Goal: Book appointment/travel/reservation

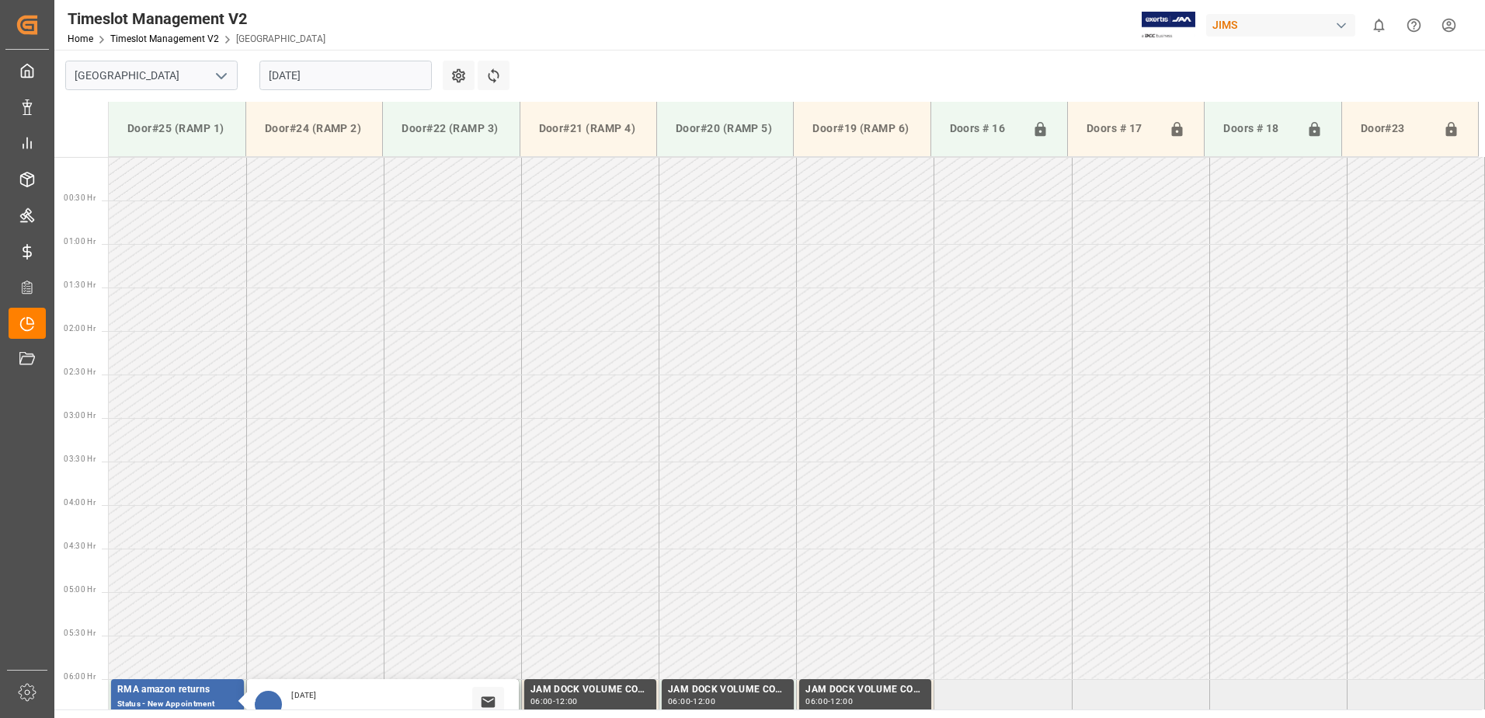
scroll to position [404, 0]
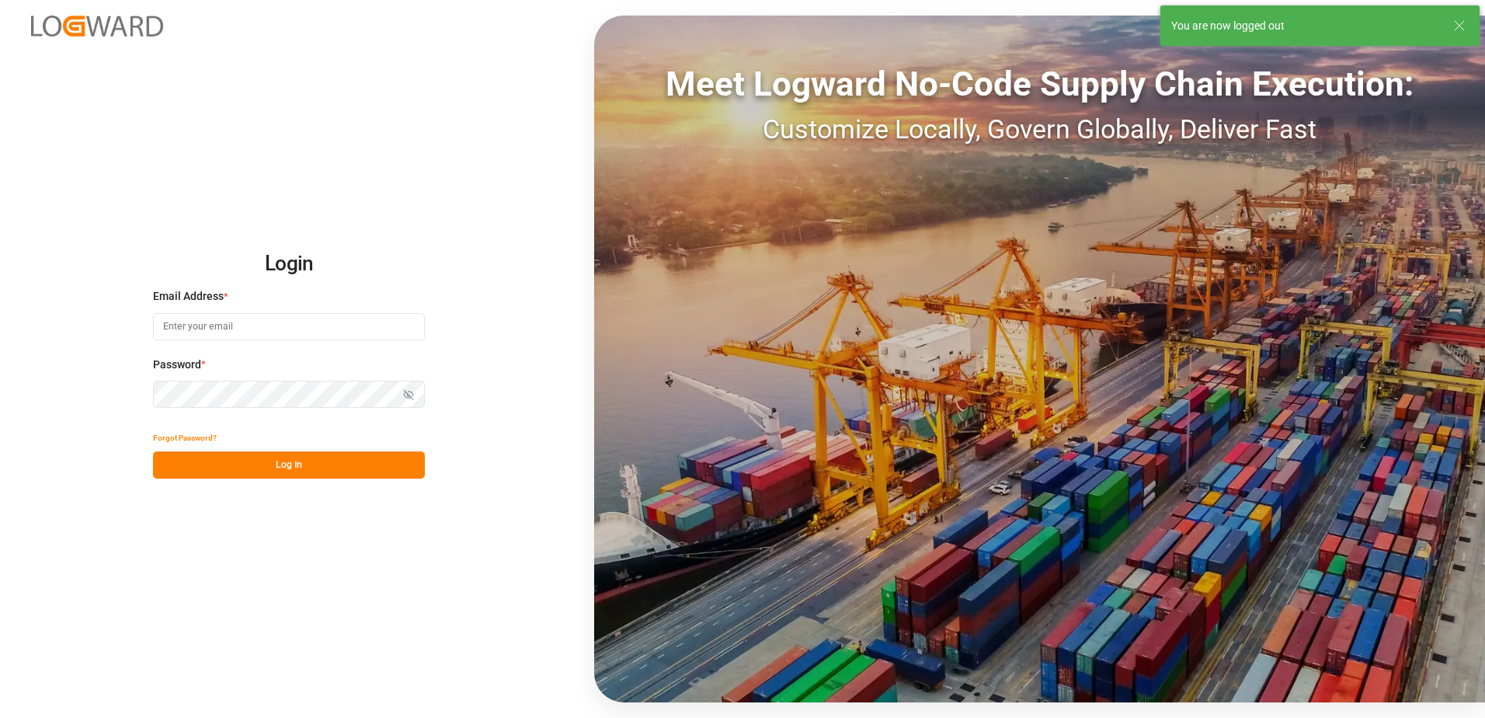
click at [277, 323] on input at bounding box center [289, 326] width 272 height 27
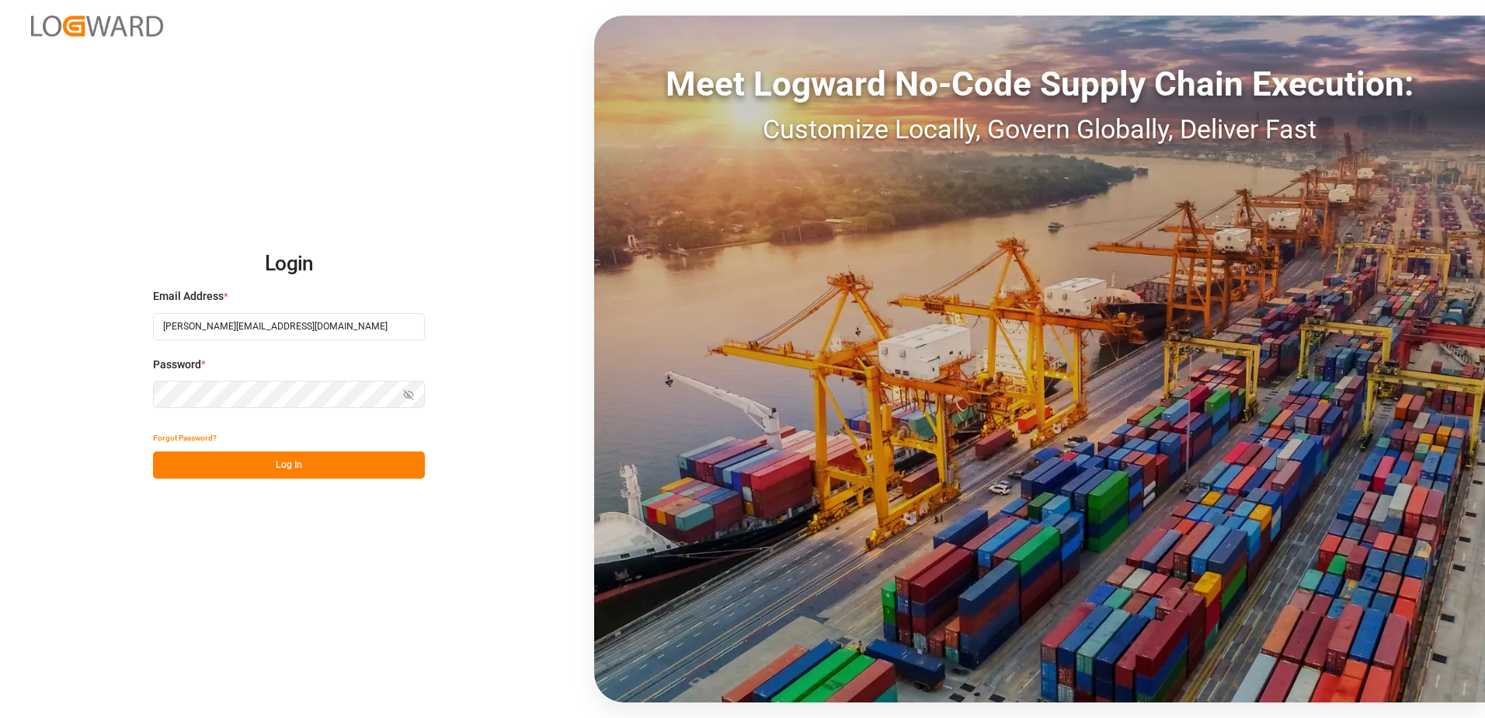
type input "[PERSON_NAME][EMAIL_ADDRESS][DOMAIN_NAME]"
click at [269, 464] on button "Log In" at bounding box center [289, 464] width 272 height 27
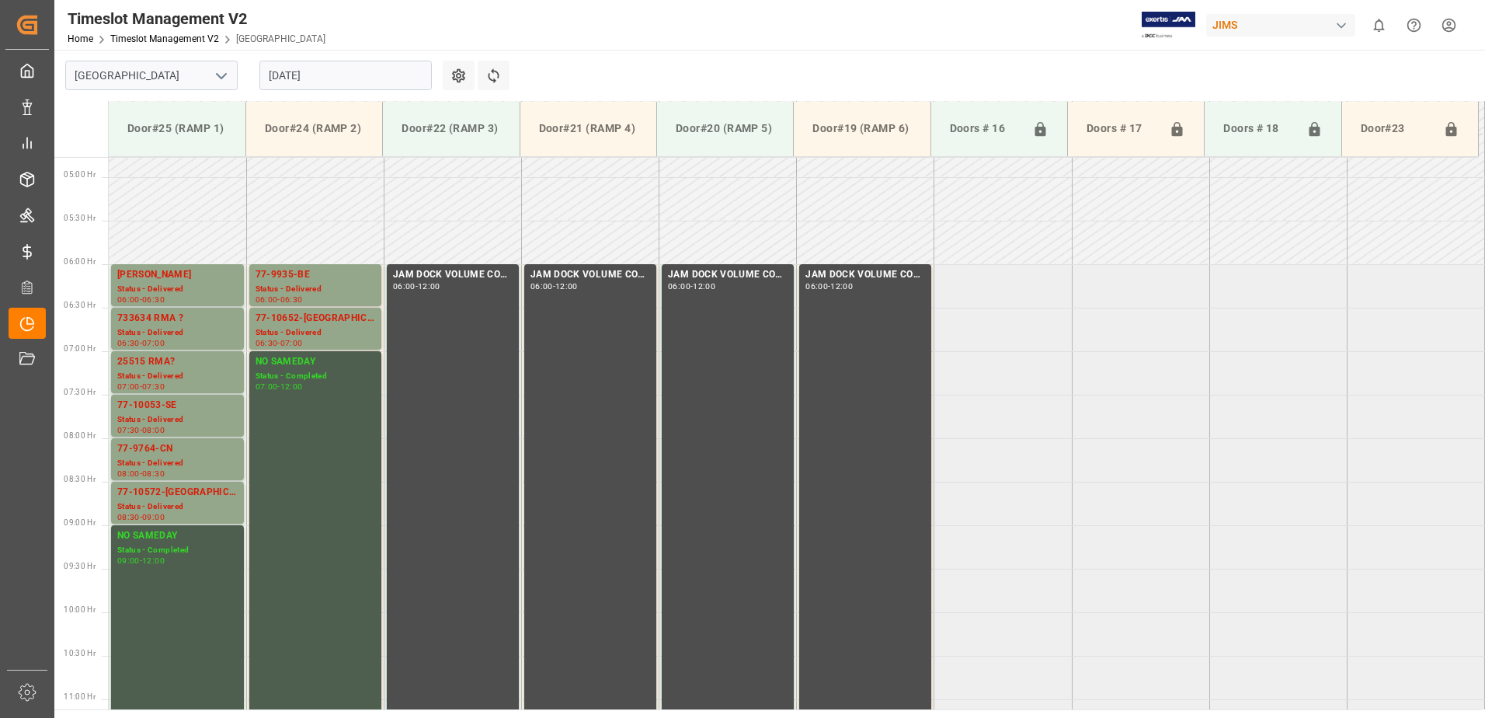
scroll to position [258, 0]
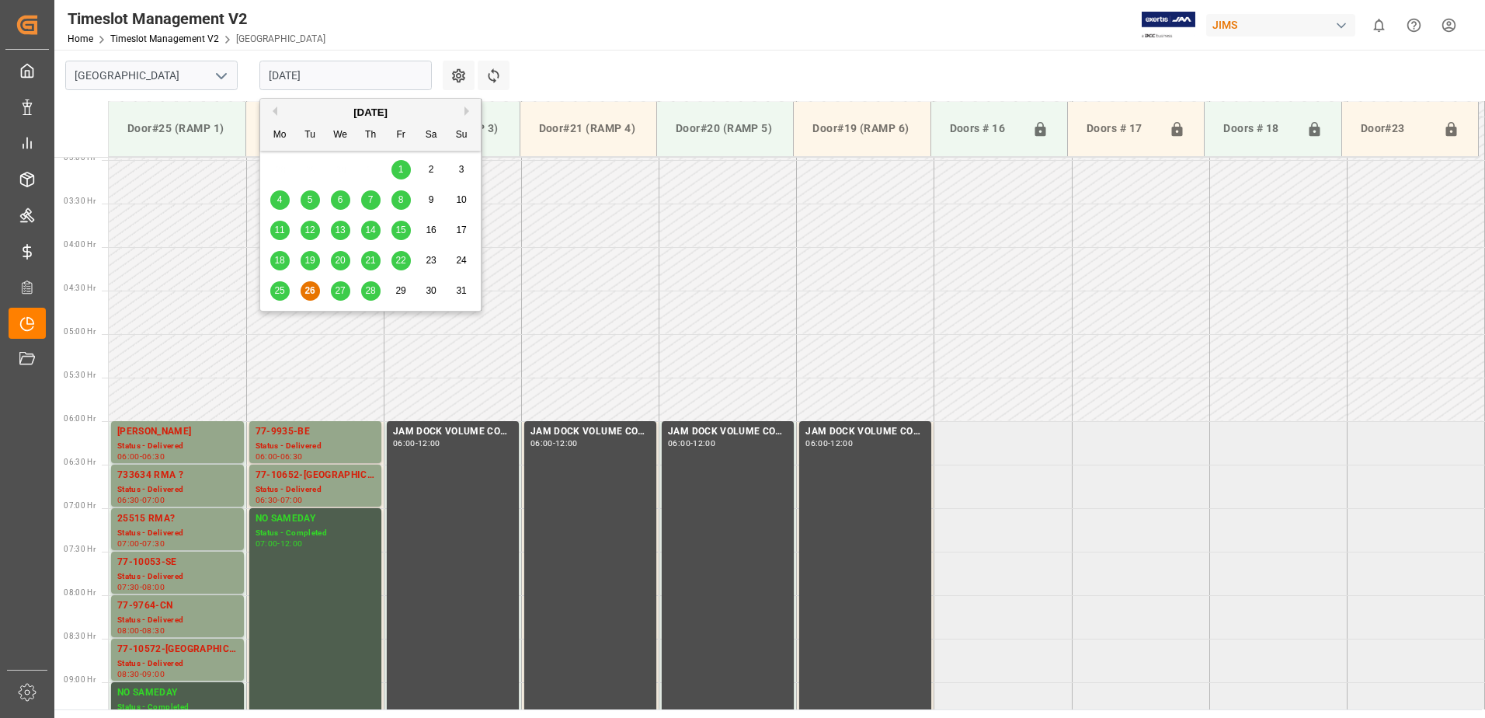
click at [348, 71] on input "[DATE]" at bounding box center [345, 76] width 172 height 30
click at [336, 289] on span "27" at bounding box center [340, 290] width 10 height 11
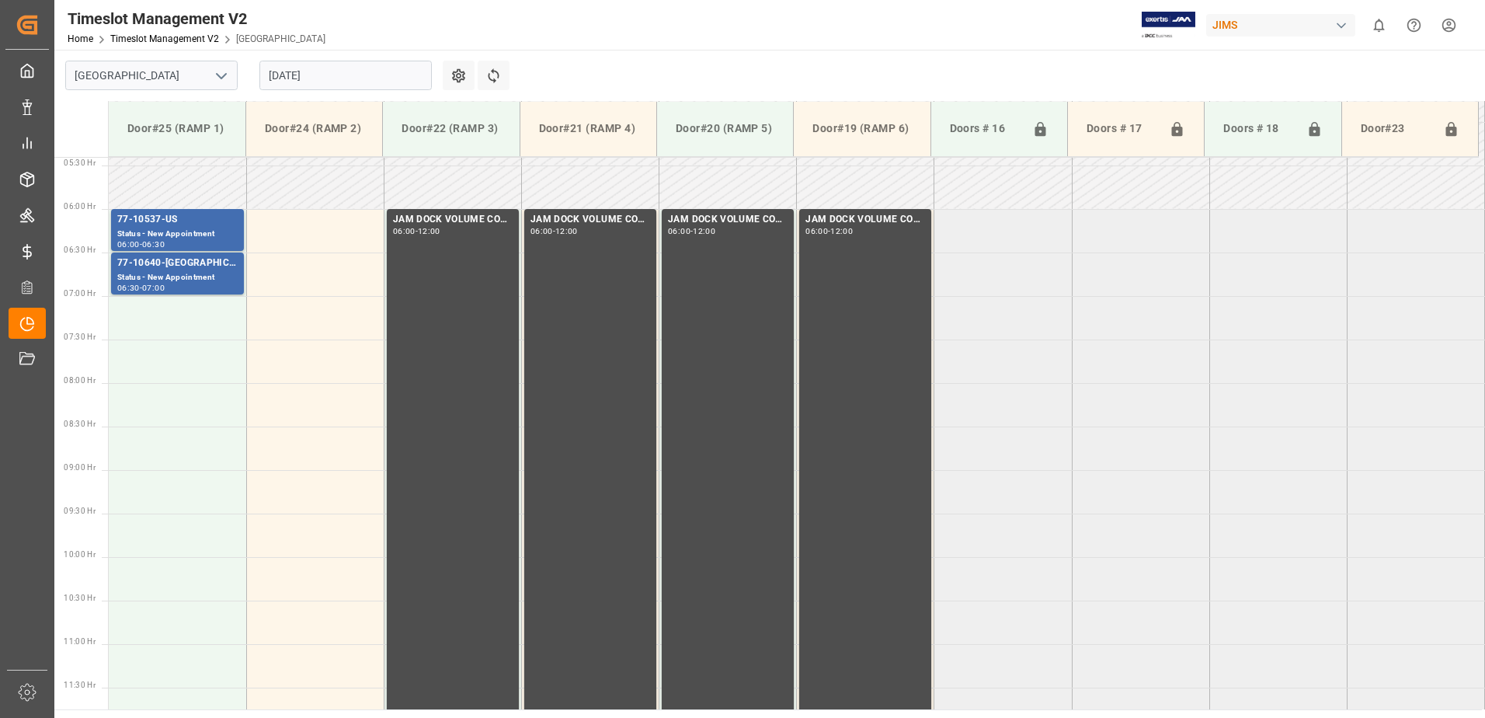
scroll to position [335, 0]
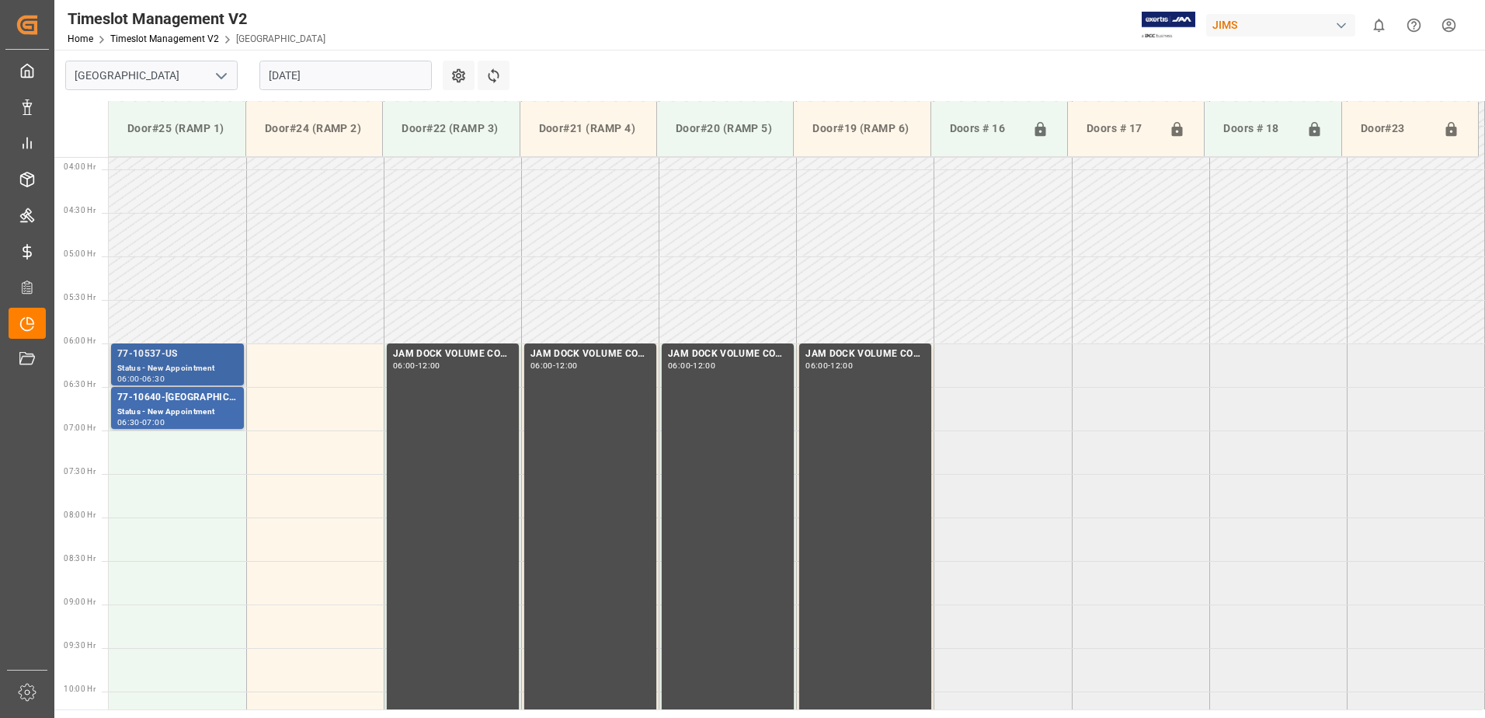
click at [209, 362] on div "Status - New Appointment" at bounding box center [177, 368] width 120 height 13
click at [210, 405] on div "Status - New Appointment" at bounding box center [177, 411] width 120 height 13
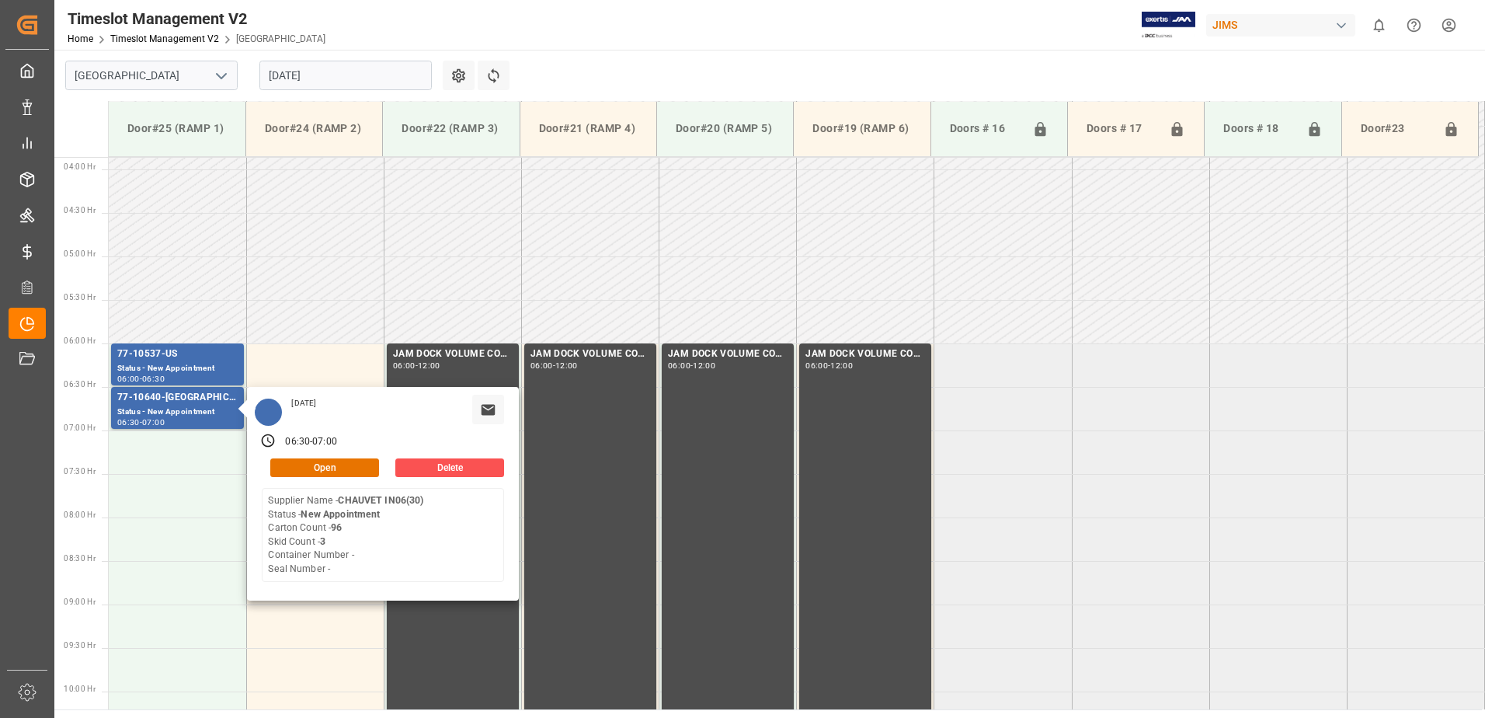
click at [363, 75] on input "[DATE]" at bounding box center [345, 76] width 172 height 30
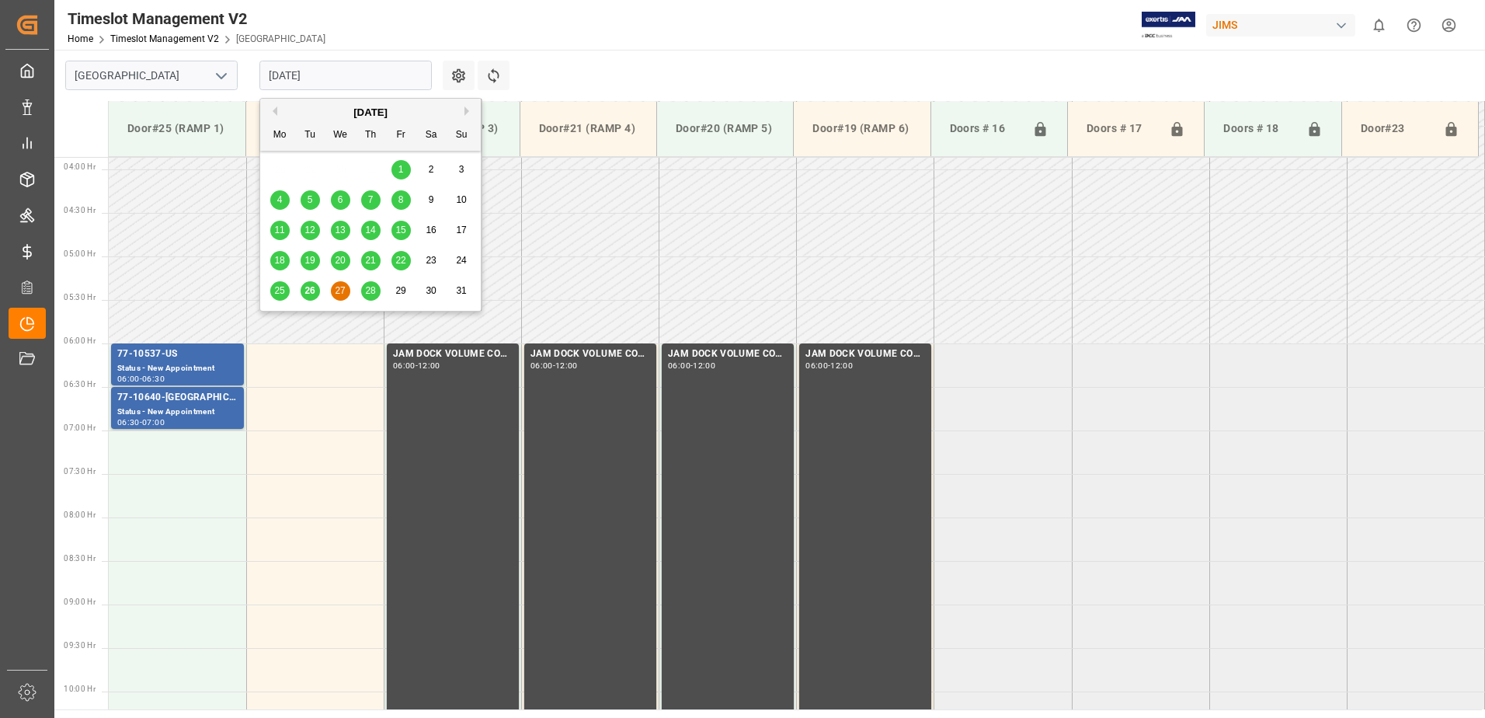
click at [370, 294] on span "28" at bounding box center [370, 290] width 10 height 11
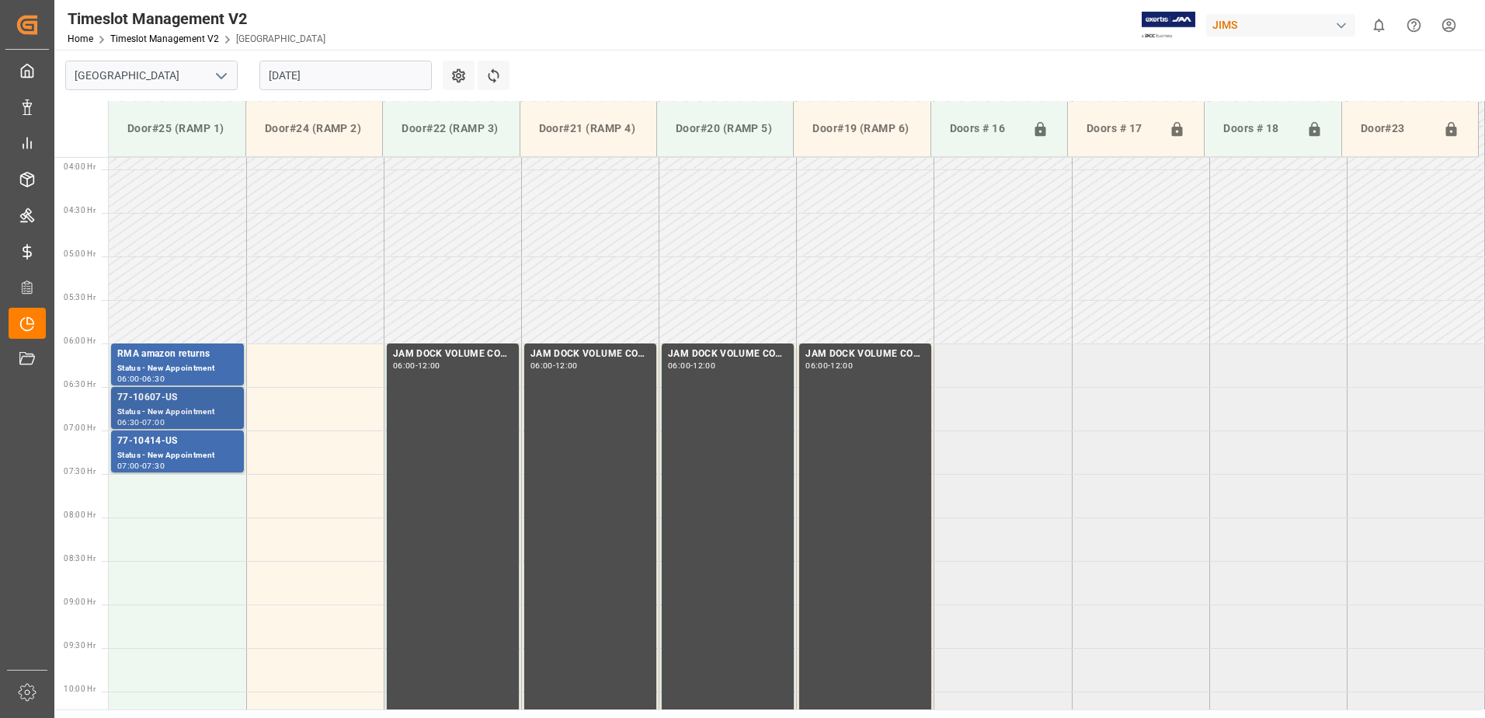
click at [186, 415] on div "Status - New Appointment" at bounding box center [177, 411] width 120 height 13
click at [193, 457] on div "Status - New Appointment" at bounding box center [177, 455] width 120 height 13
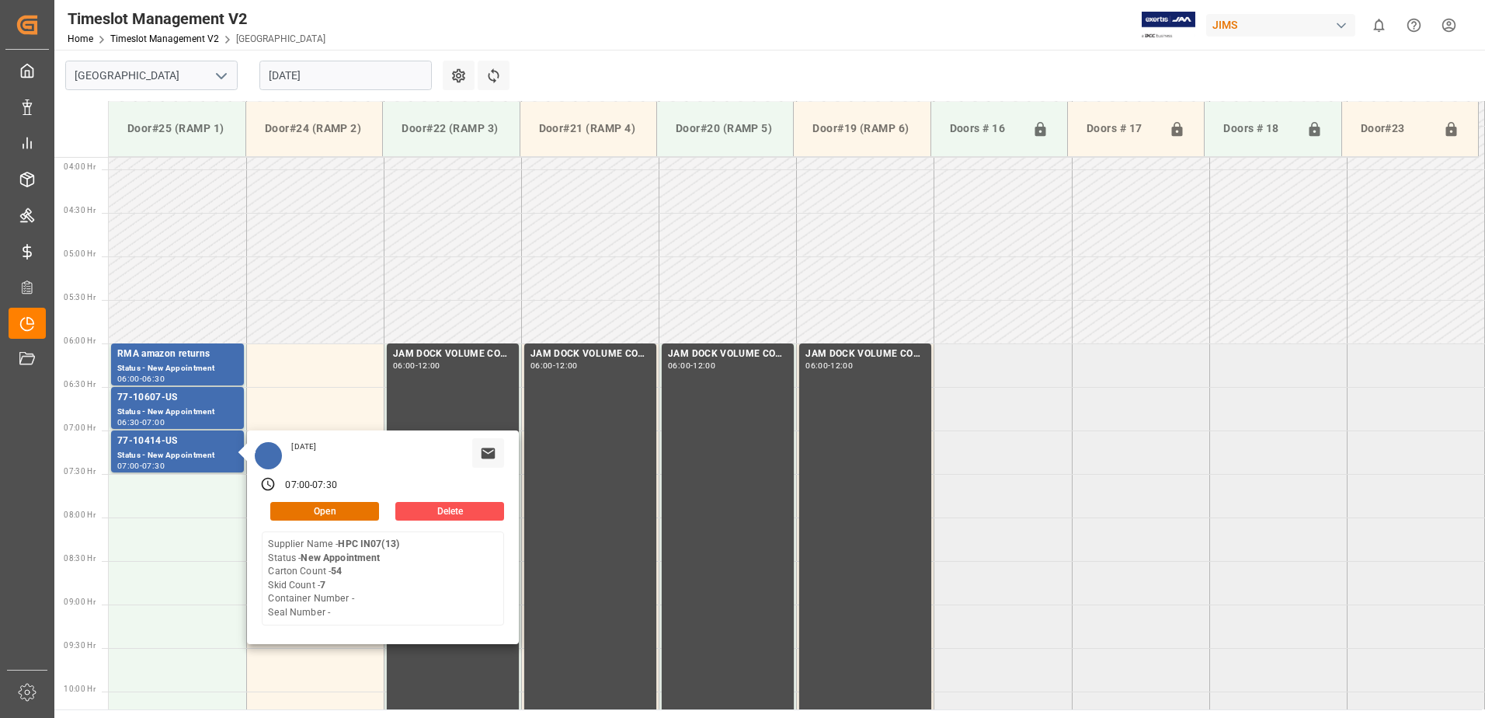
click at [363, 82] on input "[DATE]" at bounding box center [345, 76] width 172 height 30
